Goal: Task Accomplishment & Management: Manage account settings

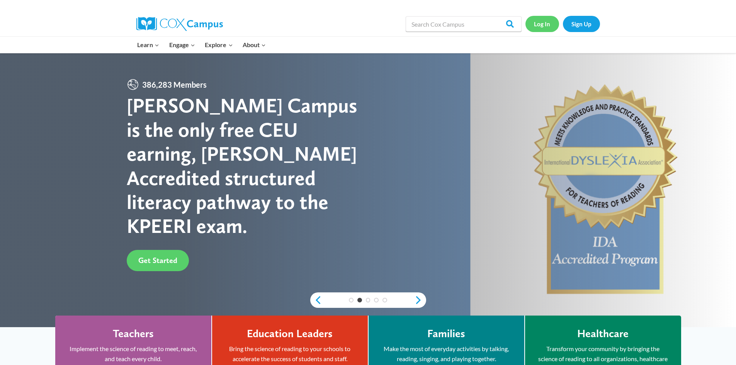
click at [545, 24] on link "Log In" at bounding box center [543, 24] width 34 height 16
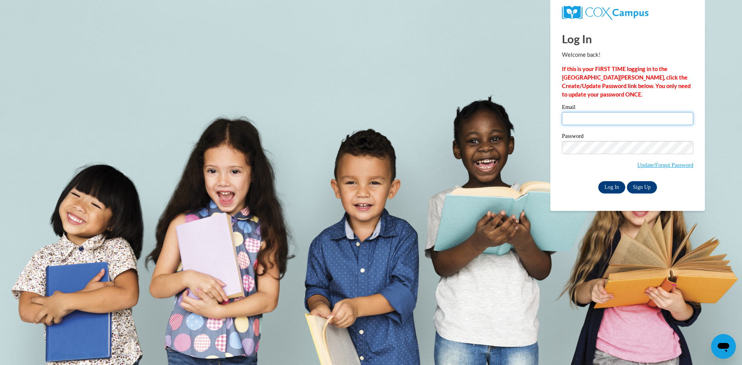
type input "[EMAIL_ADDRESS][DOMAIN_NAME]"
click at [611, 189] on input "Log In" at bounding box center [611, 187] width 27 height 12
